Goal: Obtain resource: Obtain resource

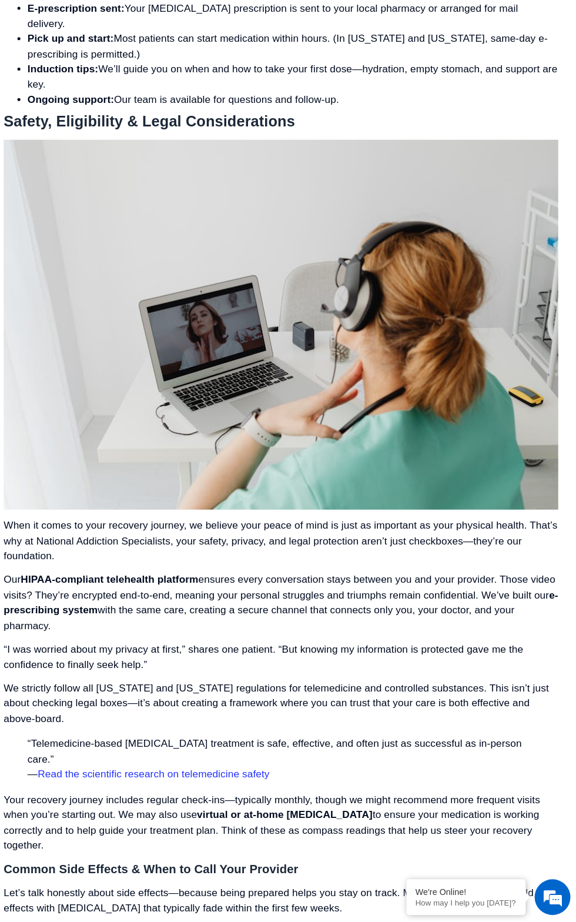
scroll to position [3421, 0]
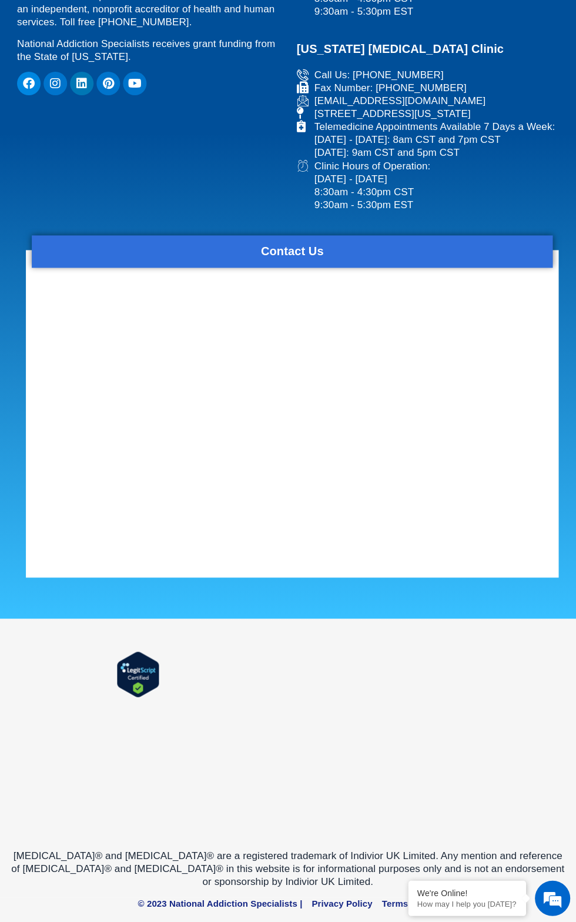
scroll to position [8119, 0]
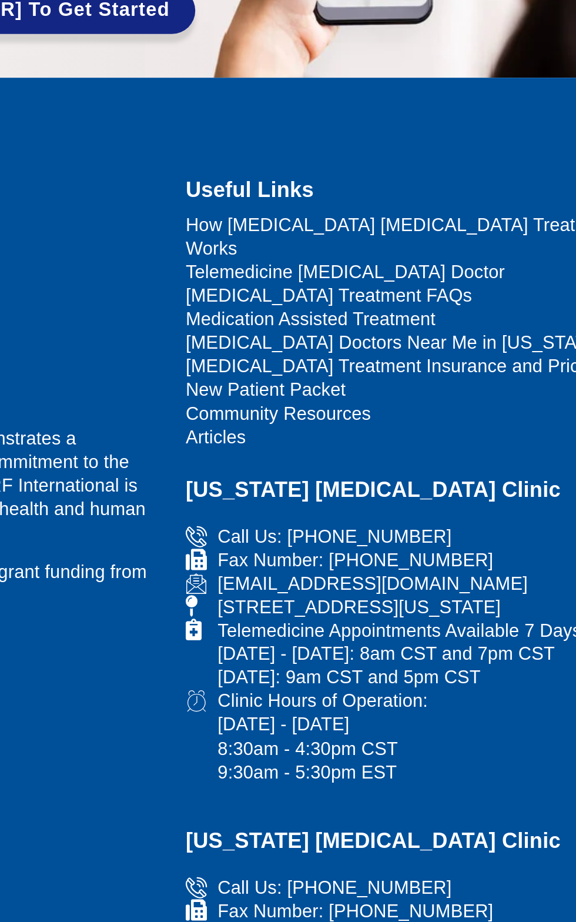
scroll to position [2537, 0]
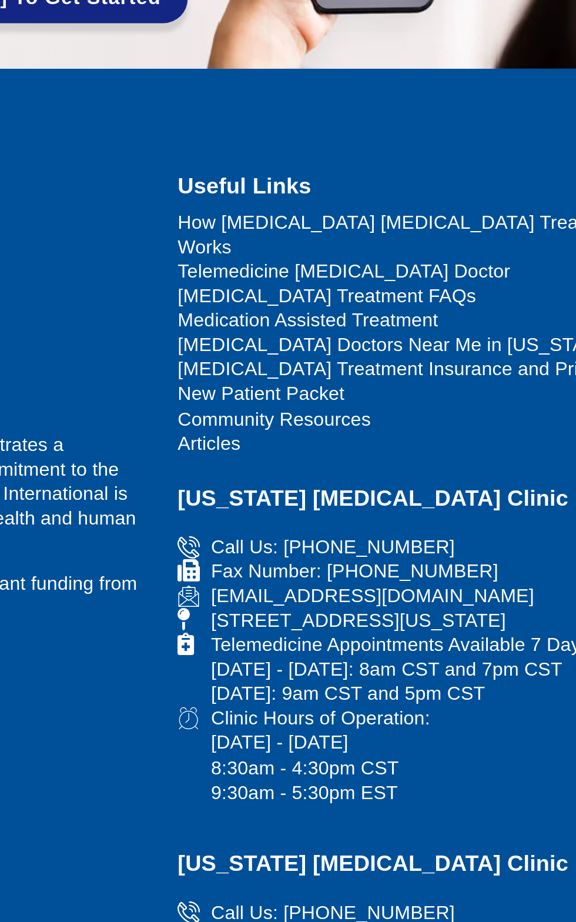
click at [429, 432] on span "Telemedicine [MEDICAL_DATA] Doctor" at bounding box center [385, 425] width 176 height 13
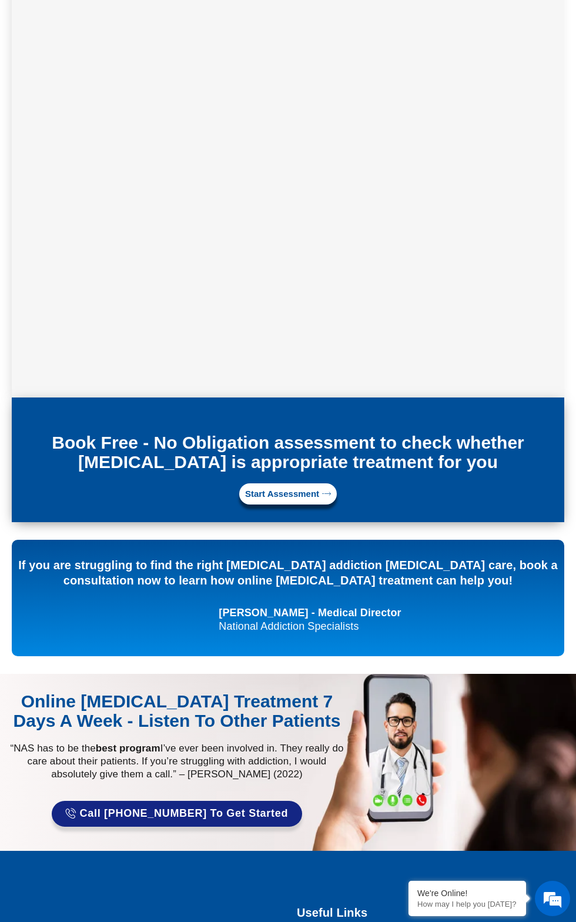
scroll to position [2922, 0]
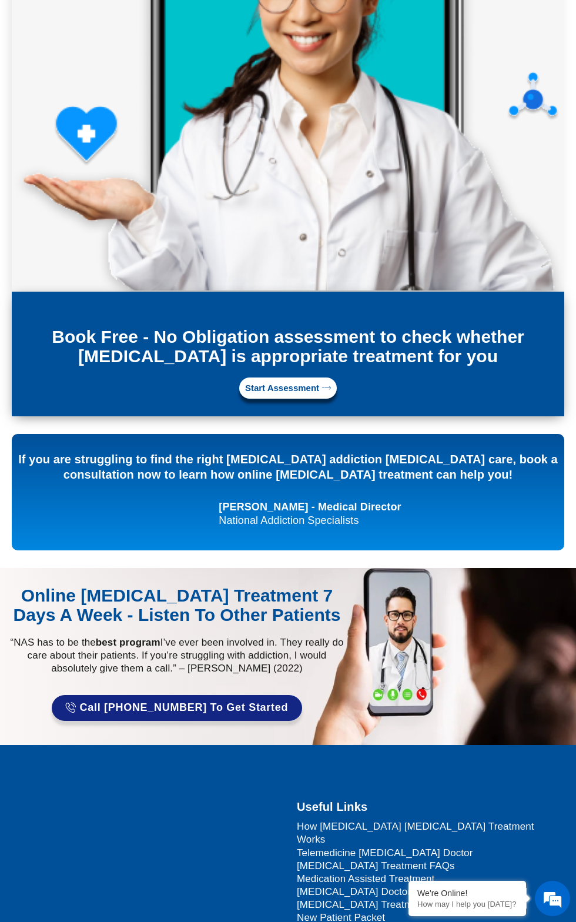
scroll to position [3023, 0]
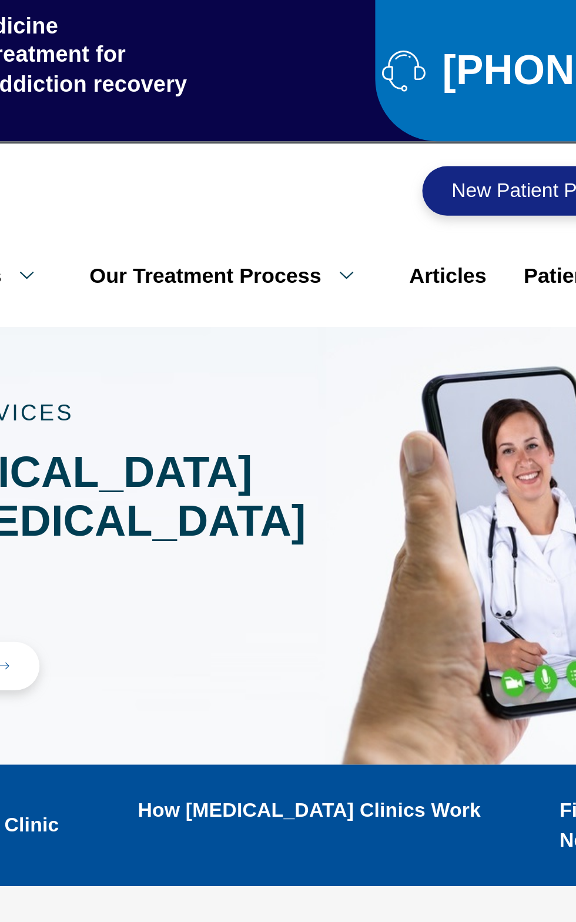
click at [407, 86] on span "New Patient Packet" at bounding box center [385, 90] width 82 height 9
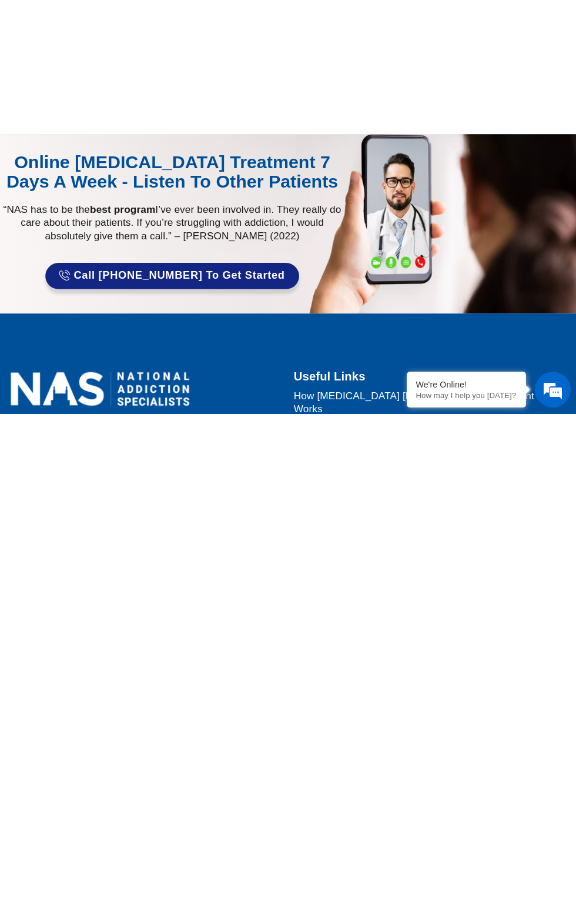
scroll to position [2334, 0]
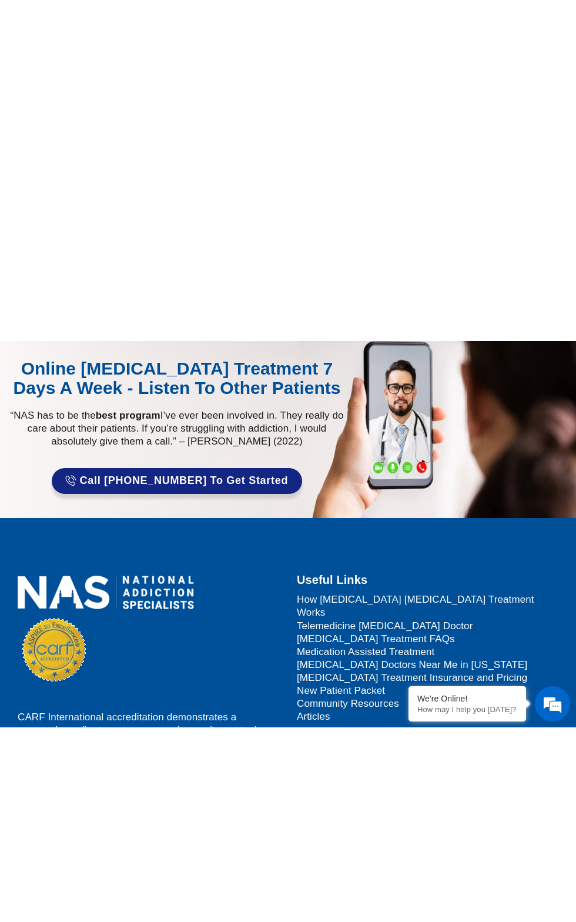
scroll to position [158021, 0]
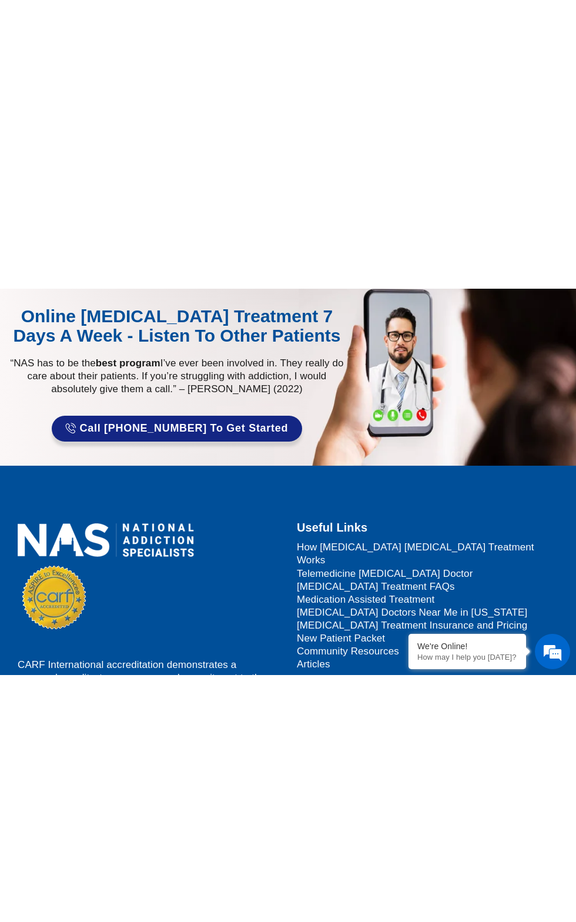
click at [416, 690] on div "Online Suboxone Treatment 7 Days A Week - Listen to Other Patients “NAS has to …" at bounding box center [291, 621] width 570 height 136
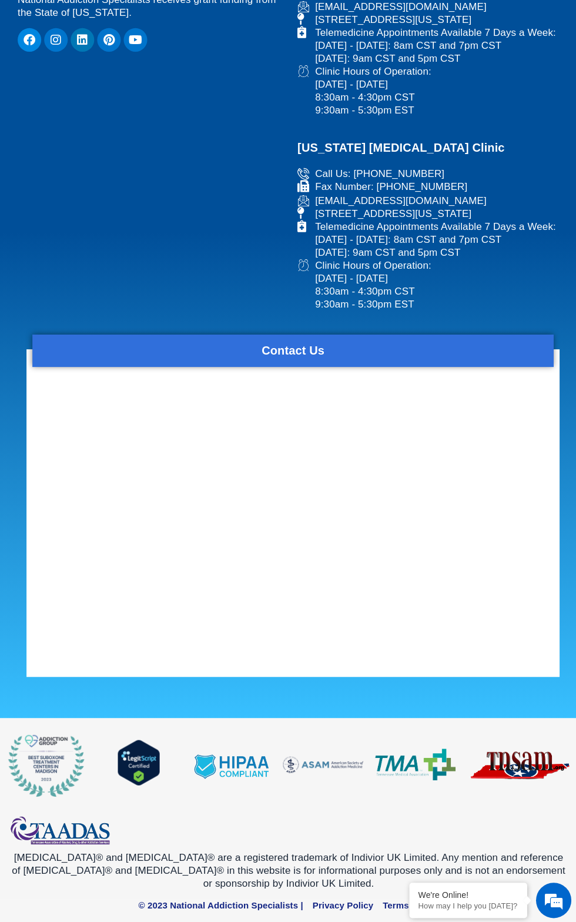
scroll to position [134, 0]
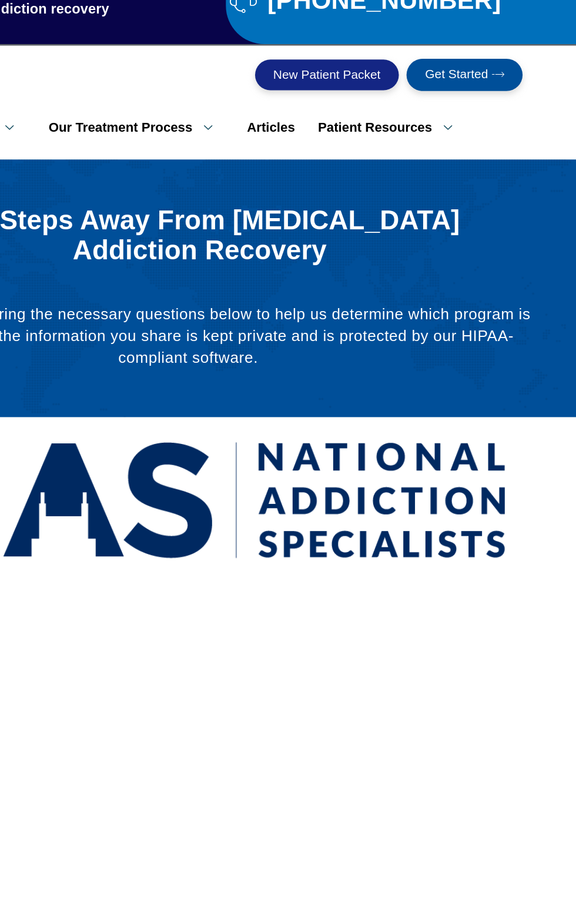
click at [502, 85] on span "Get Started" at bounding box center [484, 90] width 48 height 11
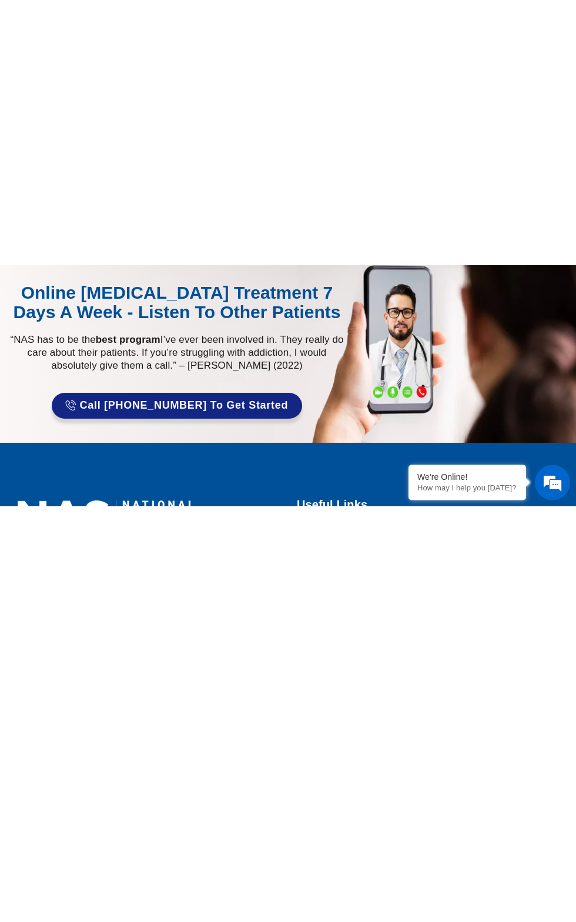
scroll to position [1996, 0]
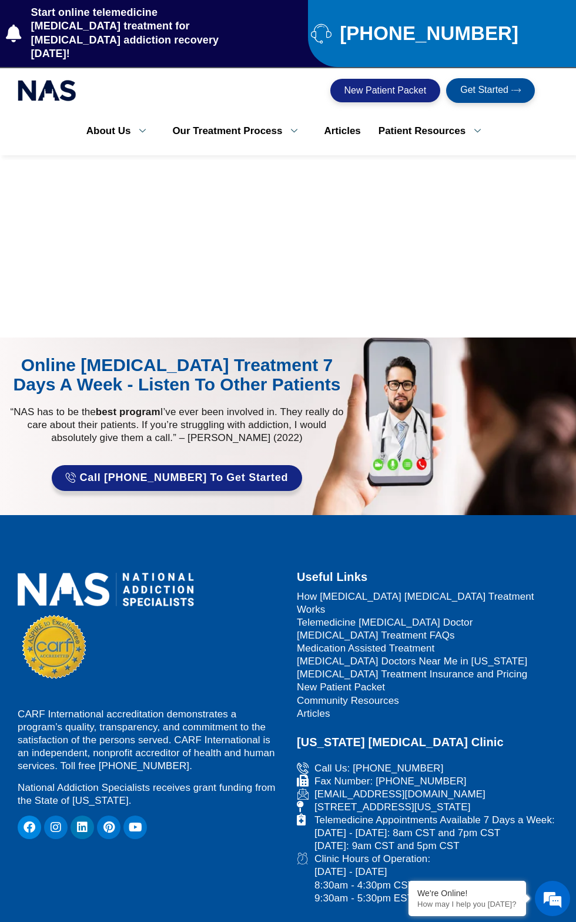
scroll to position [168, 0]
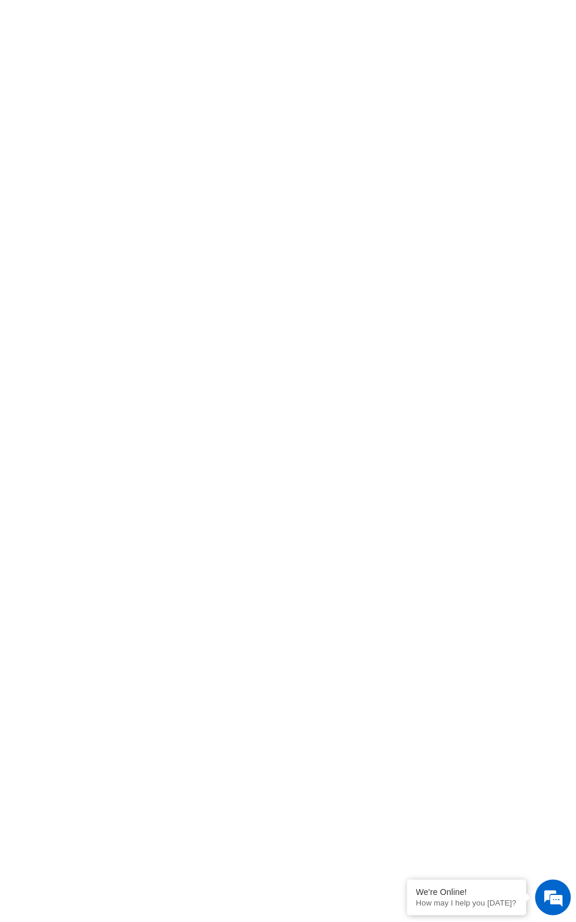
scroll to position [1157, 0]
